Goal: Task Accomplishment & Management: Manage account settings

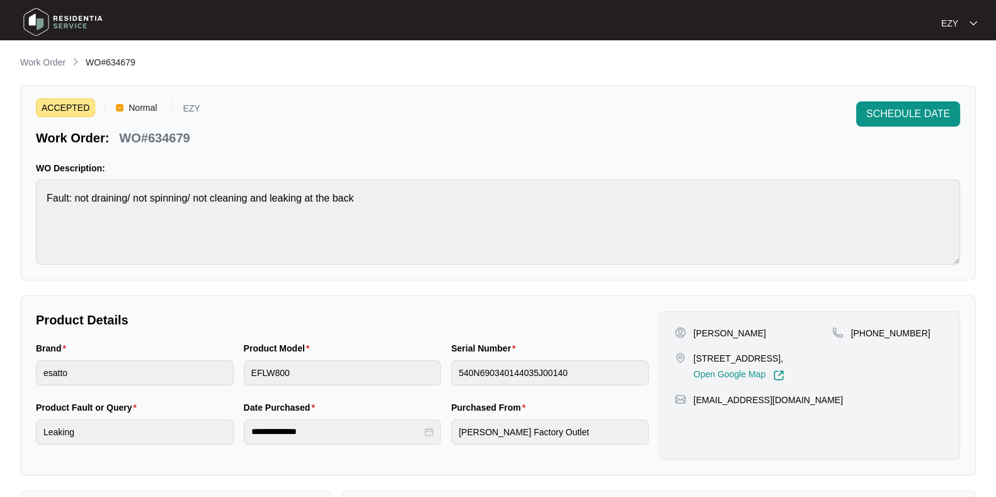
click at [180, 137] on p "WO#634679" at bounding box center [154, 138] width 71 height 18
copy p "634679"
click at [882, 112] on span "SCHEDULE DATE" at bounding box center [909, 114] width 84 height 15
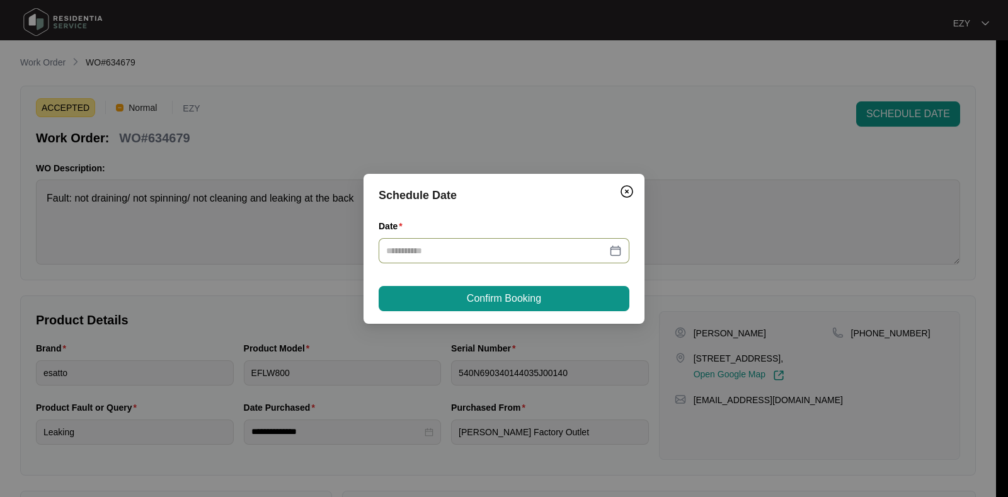
click at [572, 255] on input "Date" at bounding box center [496, 251] width 221 height 14
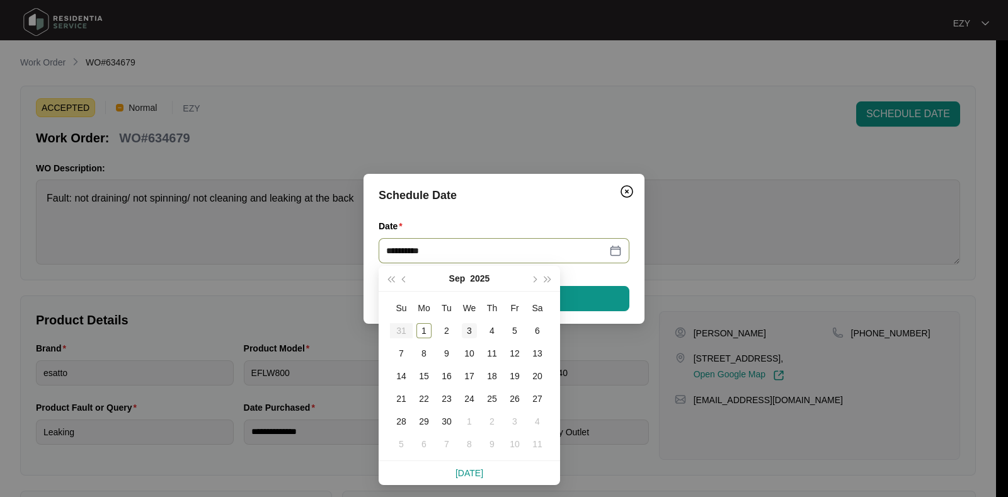
type input "**********"
click at [469, 335] on div "3" at bounding box center [469, 330] width 15 height 15
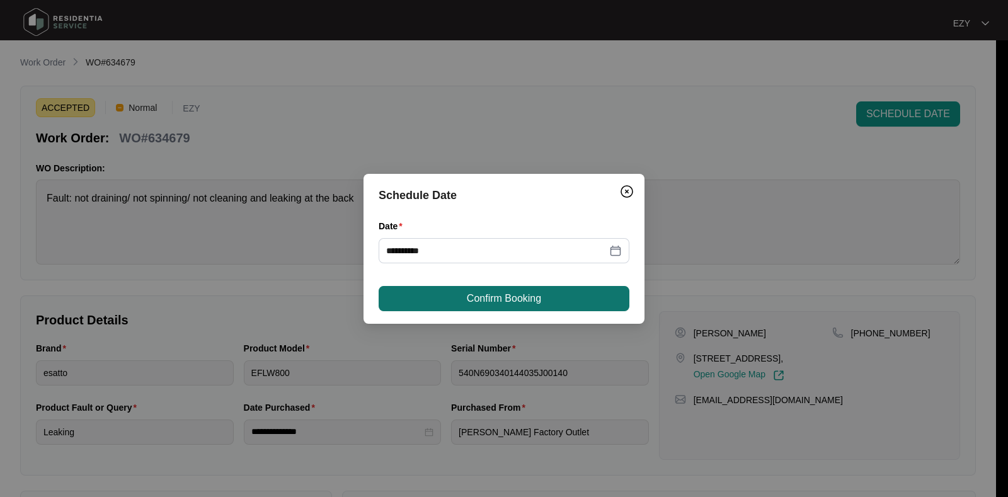
click at [534, 298] on span "Confirm Booking" at bounding box center [504, 298] width 74 height 15
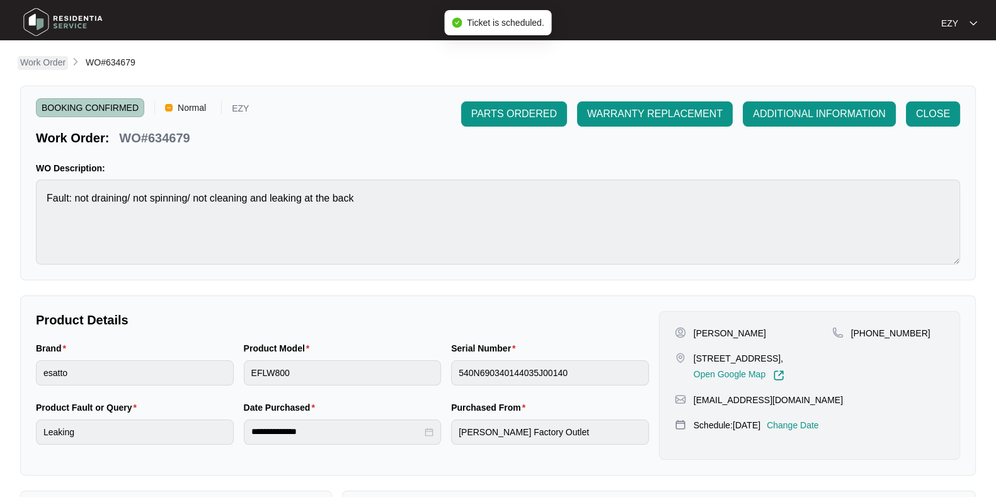
click at [57, 66] on p "Work Order" at bounding box center [42, 62] width 45 height 13
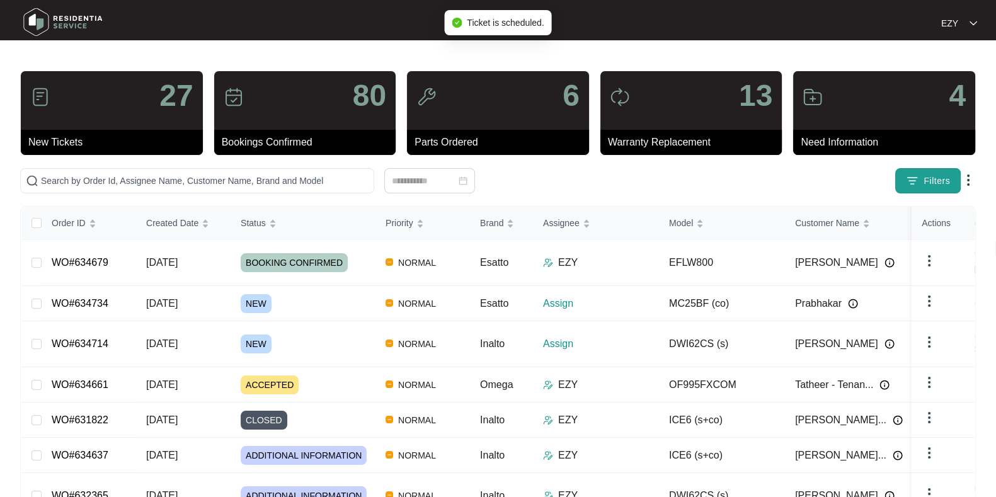
click at [939, 176] on span "Filters" at bounding box center [937, 181] width 26 height 13
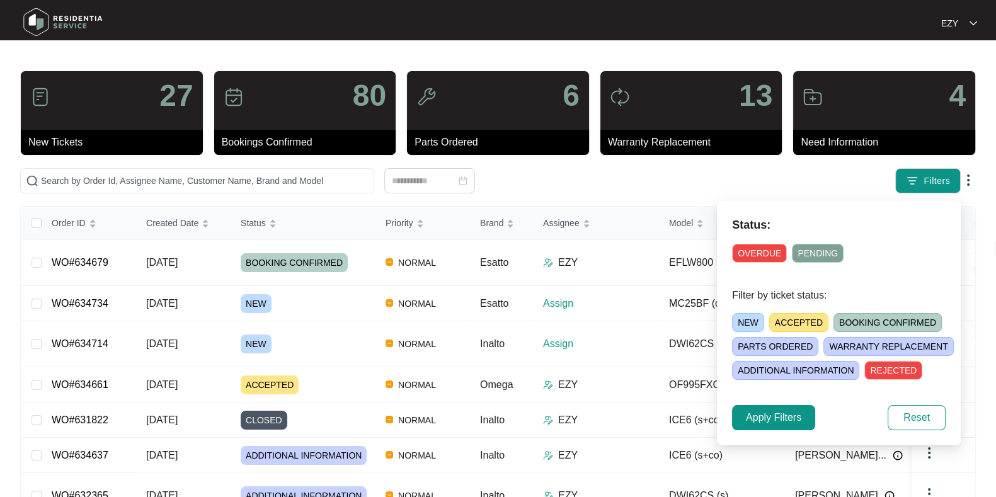
click at [751, 330] on span "NEW" at bounding box center [748, 322] width 32 height 19
click at [789, 414] on span "Apply Filters" at bounding box center [773, 417] width 55 height 15
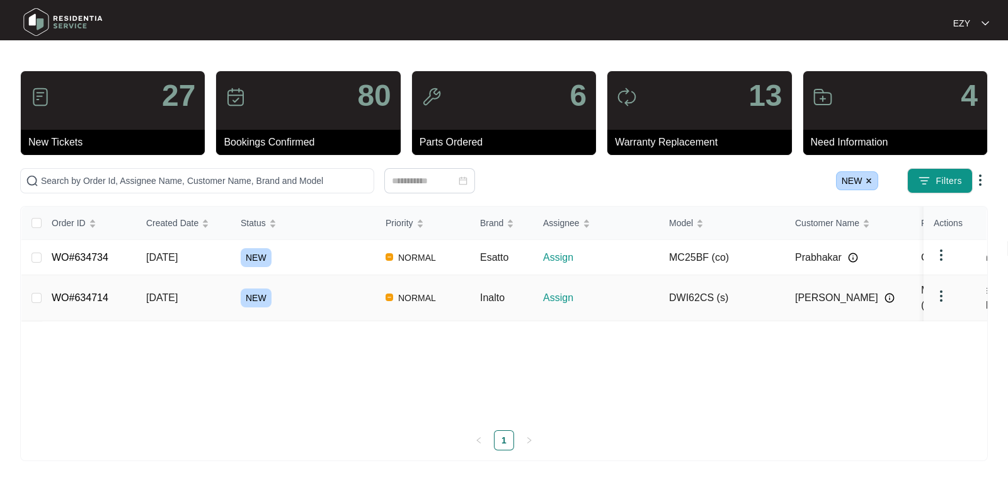
click at [342, 297] on div "NEW" at bounding box center [308, 298] width 135 height 19
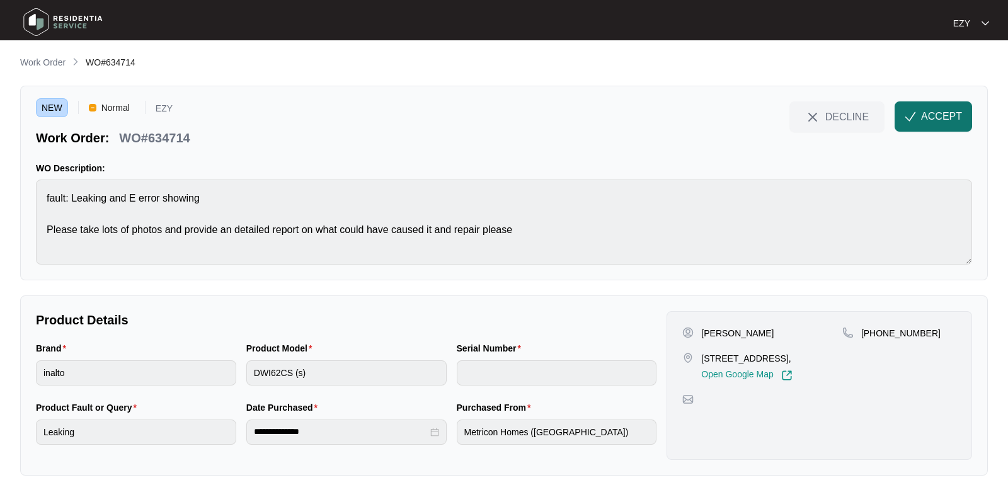
click at [914, 127] on button "ACCEPT" at bounding box center [934, 116] width 78 height 30
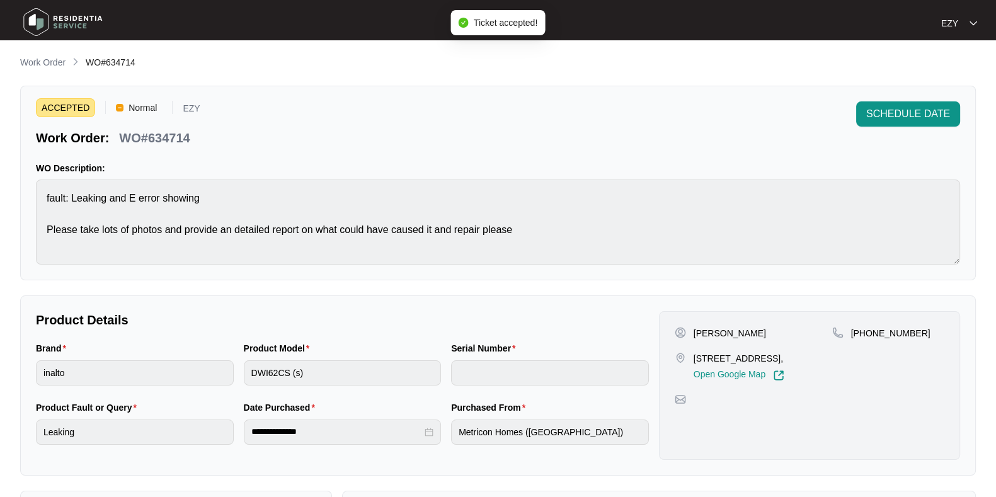
click at [162, 130] on p "WO#634714" at bounding box center [154, 138] width 71 height 18
copy div "WO#634714 SCHEDULE DATE"
click at [703, 336] on p "[PERSON_NAME]" at bounding box center [730, 333] width 72 height 13
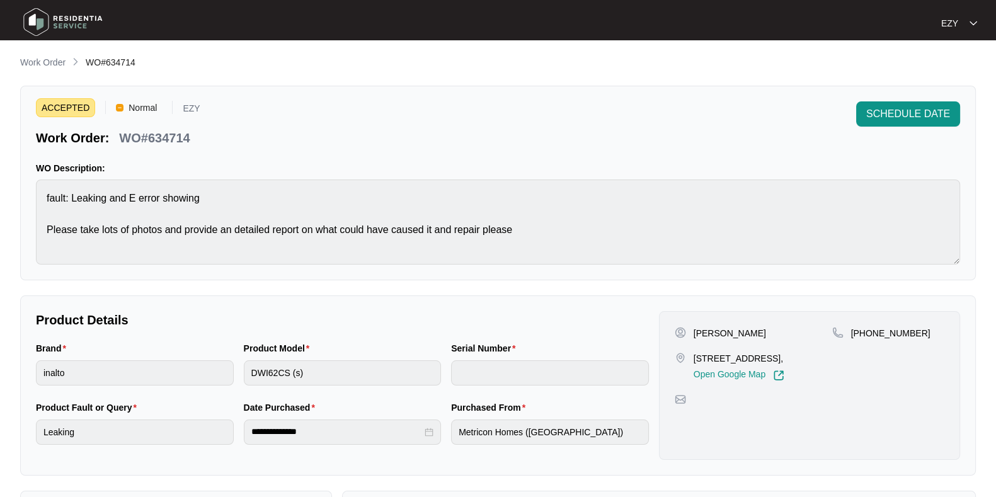
click at [703, 336] on p "[PERSON_NAME]" at bounding box center [730, 333] width 72 height 13
copy p "[PERSON_NAME]"
click at [761, 352] on p "33 ARARAT STREET, ALTONA NORTH, VIC, 3025," at bounding box center [739, 358] width 91 height 13
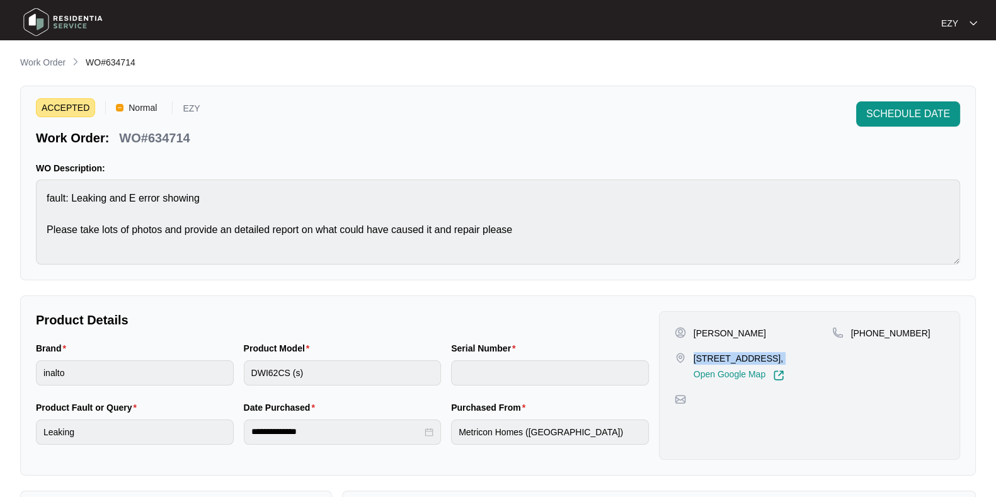
copy p "33 ARARAT STREET, ALTONA NORTH, VIC, 3025,"
drag, startPoint x: 943, startPoint y: 329, endPoint x: 867, endPoint y: 336, distance: 76.6
click at [867, 336] on div "+61404063899" at bounding box center [888, 333] width 112 height 13
copy p "404063899"
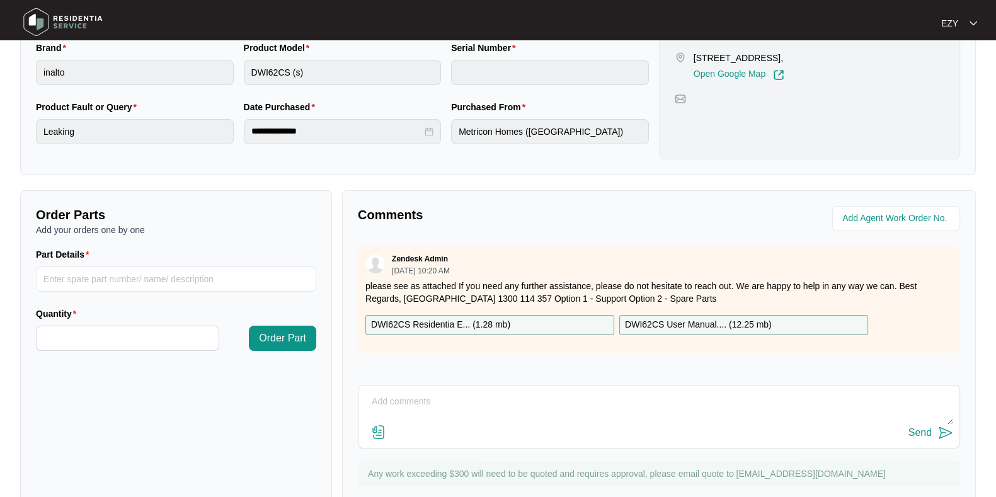
click at [531, 315] on div "DWI62CS Residentia E... ( 1.28 mb )" at bounding box center [490, 325] width 249 height 20
click at [673, 321] on p "DWI62CS User Manual.... ( 12.25 mb )" at bounding box center [698, 325] width 147 height 14
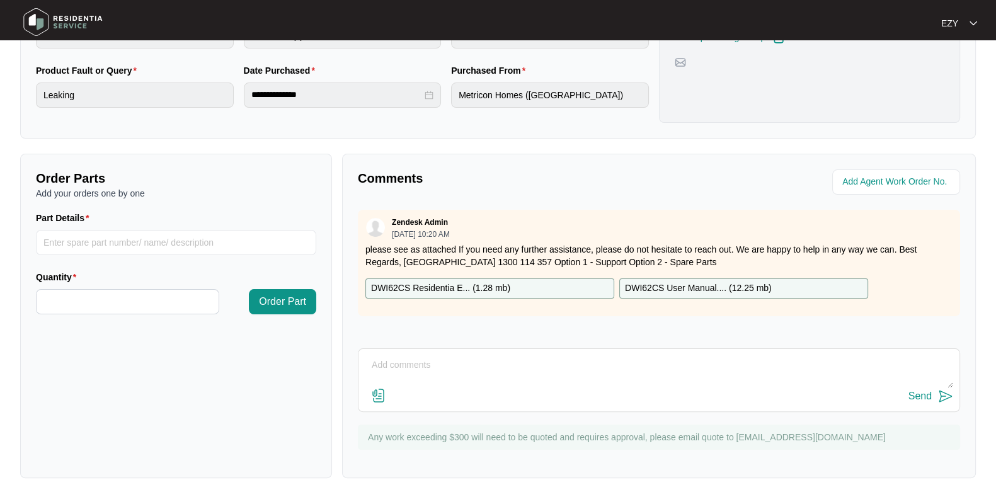
scroll to position [0, 0]
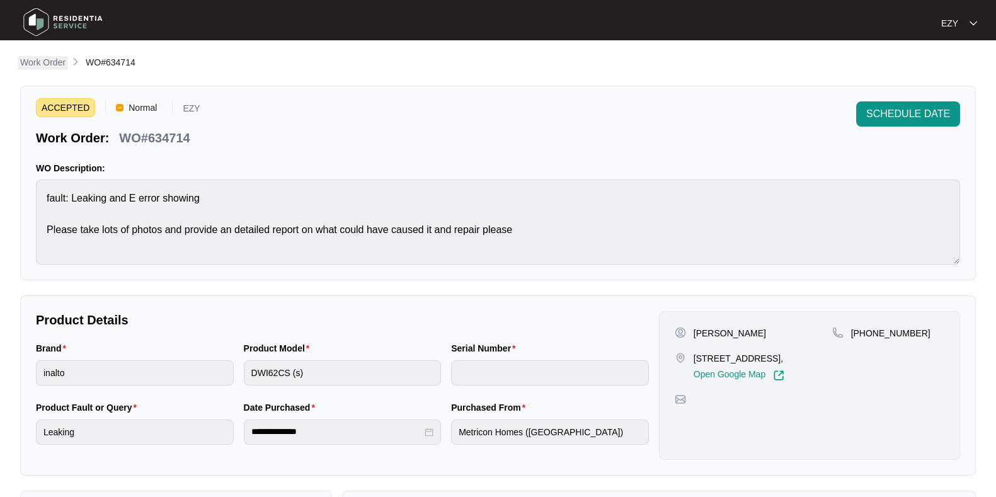
click at [38, 64] on p "Work Order" at bounding box center [42, 62] width 45 height 13
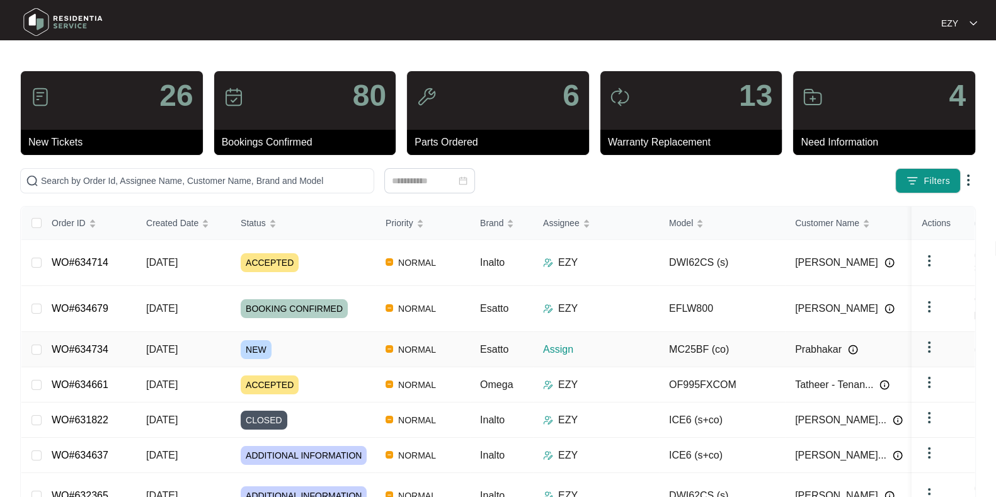
click at [315, 340] on div "NEW" at bounding box center [308, 349] width 135 height 19
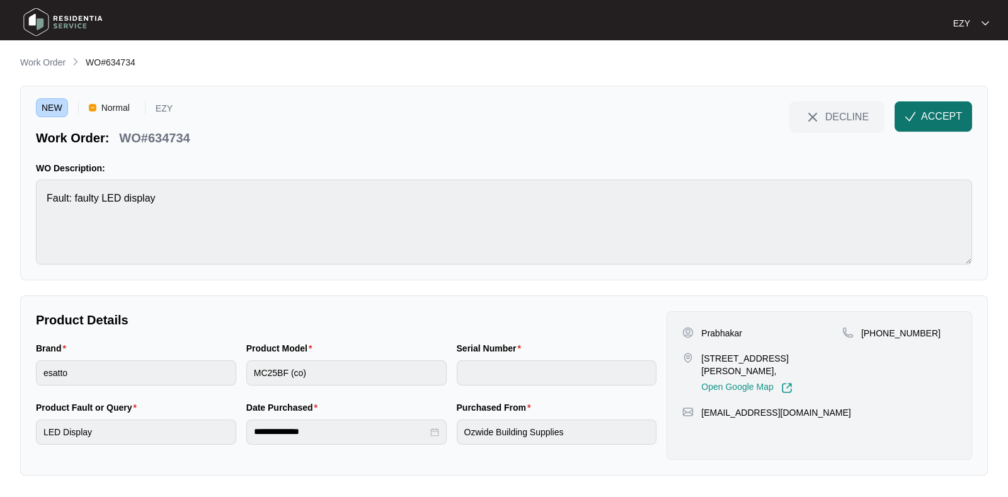
click at [930, 120] on span "ACCEPT" at bounding box center [941, 116] width 41 height 15
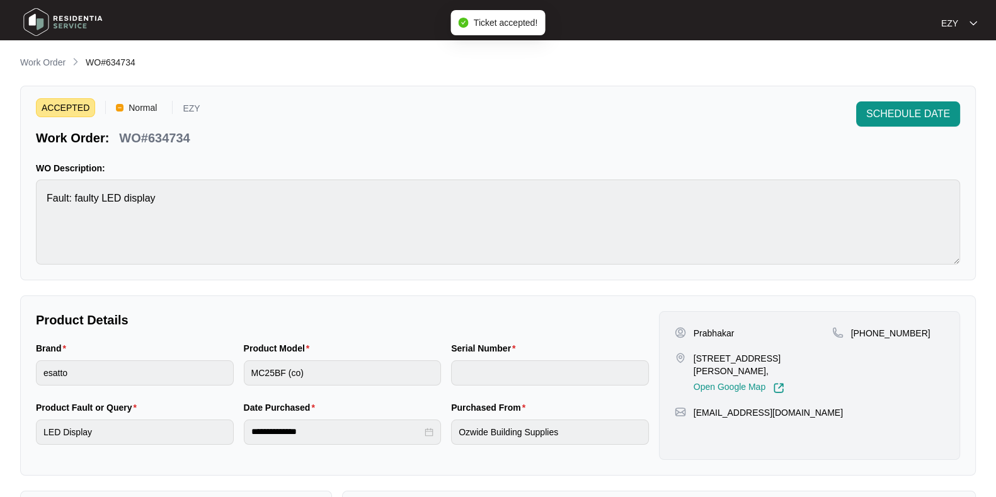
click at [161, 146] on p "WO#634734" at bounding box center [154, 138] width 71 height 18
copy div "WO#634734 SCHEDULE DATE"
click at [720, 328] on p "Prabhakar" at bounding box center [714, 333] width 41 height 13
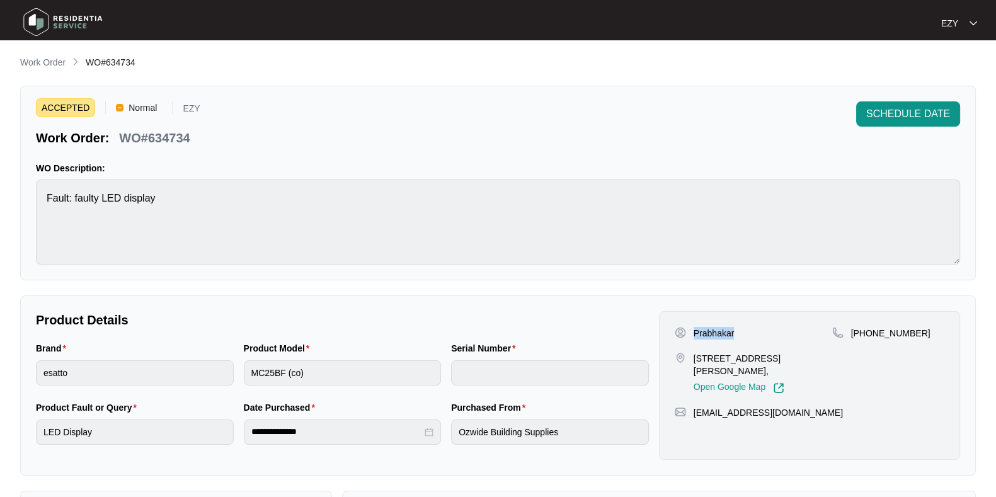
click at [720, 328] on p "Prabhakar" at bounding box center [714, 333] width 41 height 13
copy p "Prabhakar"
click at [708, 355] on p "[STREET_ADDRESS][PERSON_NAME]," at bounding box center [763, 364] width 139 height 25
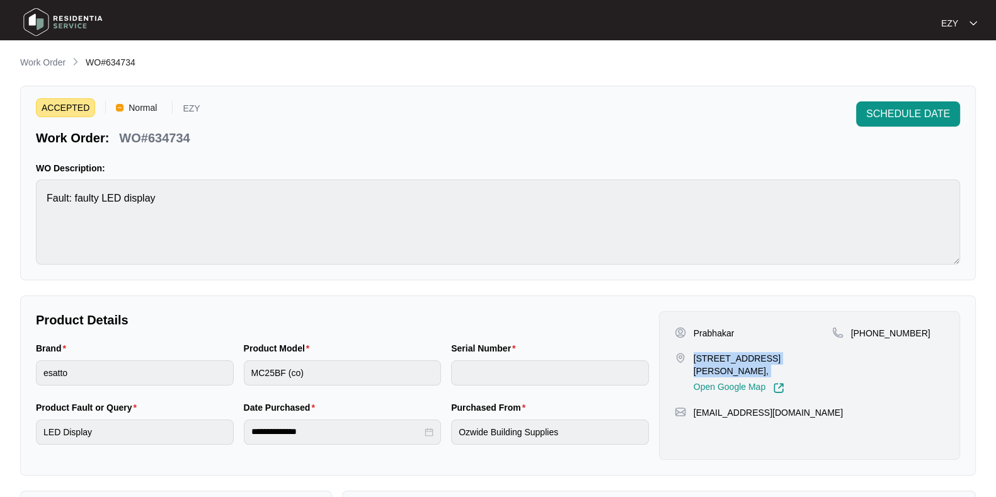
copy p "[STREET_ADDRESS][PERSON_NAME],"
drag, startPoint x: 933, startPoint y: 338, endPoint x: 868, endPoint y: 338, distance: 65.5
click at [868, 338] on div "[PHONE_NUMBER]" at bounding box center [888, 360] width 112 height 67
copy p "467817547"
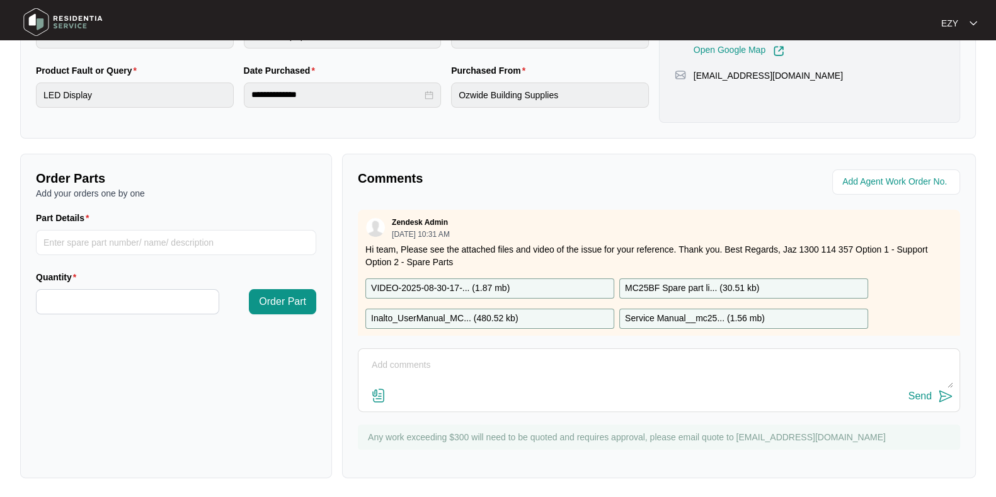
scroll to position [22, 0]
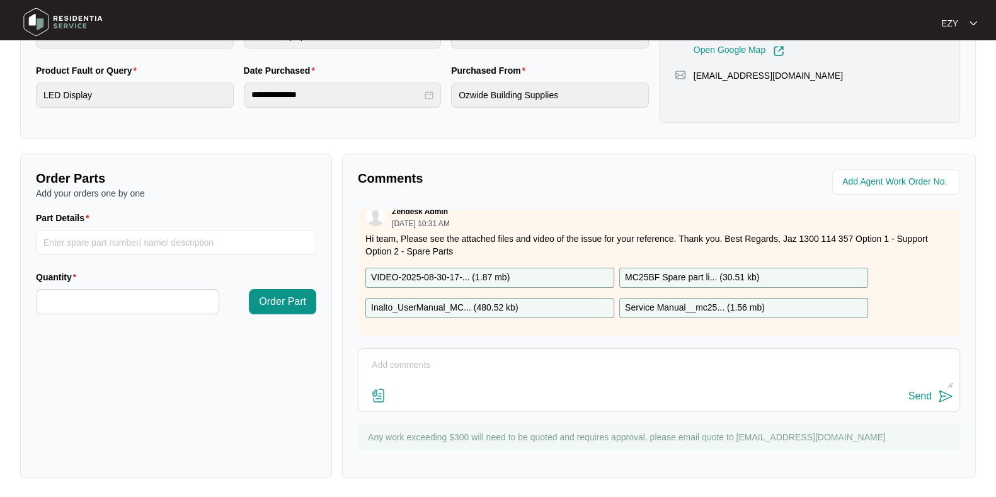
click at [499, 271] on p "VIDEO-2025-08-30-17-... ( 1.87 mb )" at bounding box center [440, 278] width 139 height 14
click at [500, 301] on p "Inalto_UserManual_MC... ( 480.52 kb )" at bounding box center [444, 308] width 147 height 14
click at [711, 271] on p "MC25BF Spare part li... ( 30.51 kb )" at bounding box center [692, 278] width 134 height 14
click at [707, 301] on p "Service Manual__mc25... ( 1.56 mb )" at bounding box center [695, 308] width 140 height 14
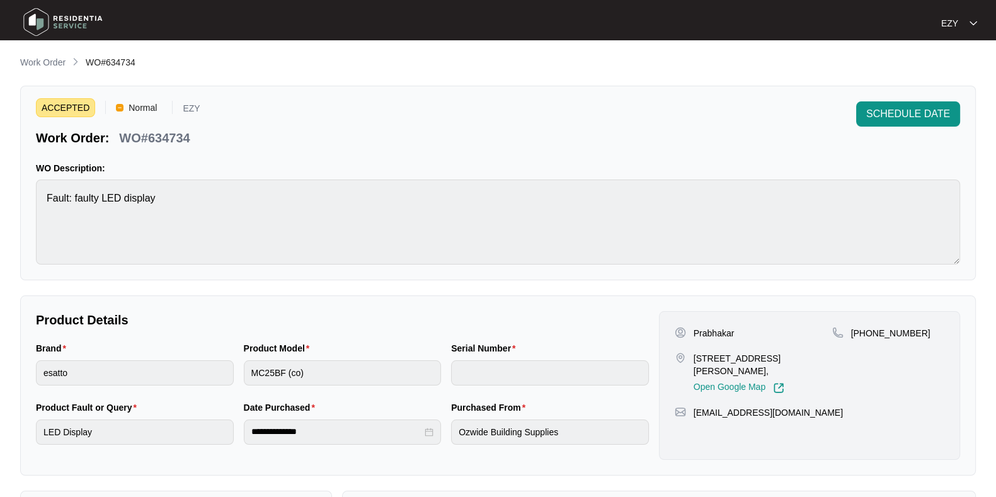
click at [167, 142] on p "WO#634734" at bounding box center [154, 138] width 71 height 18
copy p "634734"
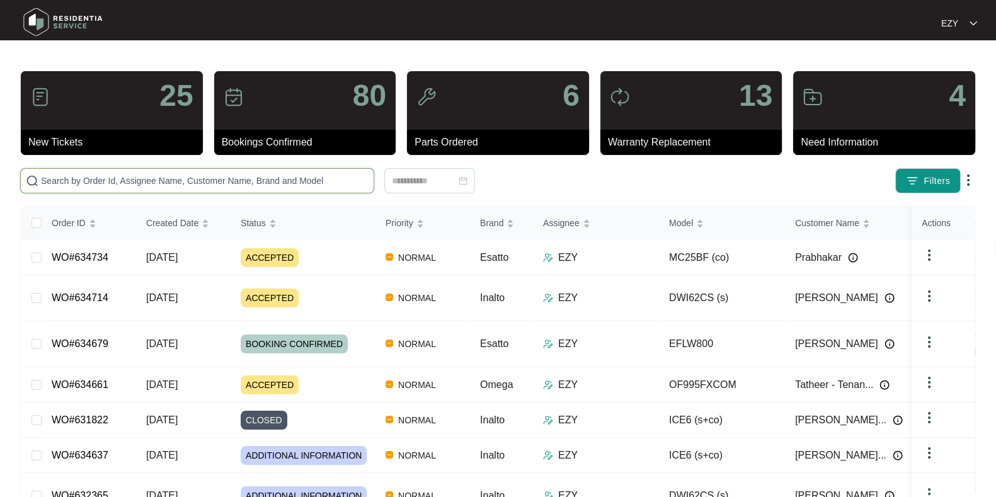
click at [172, 180] on input "text" at bounding box center [205, 181] width 328 height 14
paste input "634734"
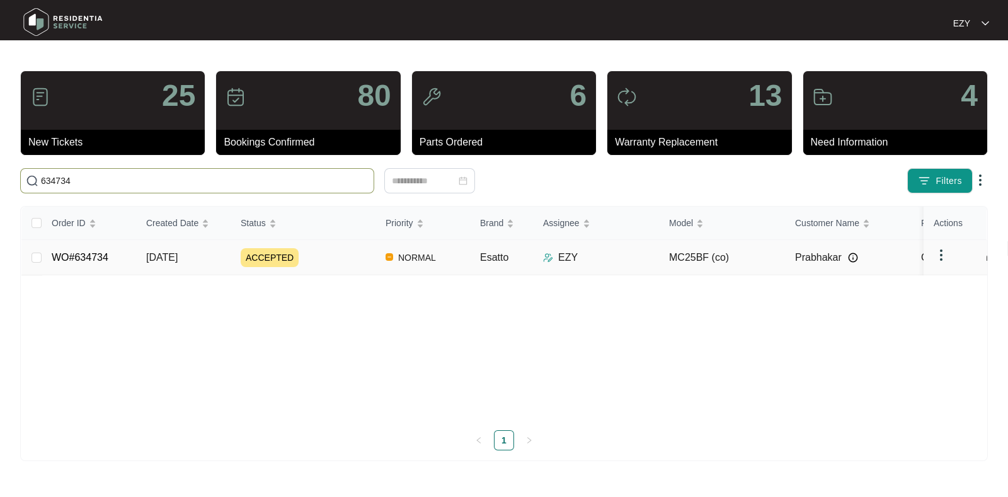
type input "634734"
click at [331, 266] on div "ACCEPTED" at bounding box center [308, 257] width 135 height 19
